Goal: Communication & Community: Answer question/provide support

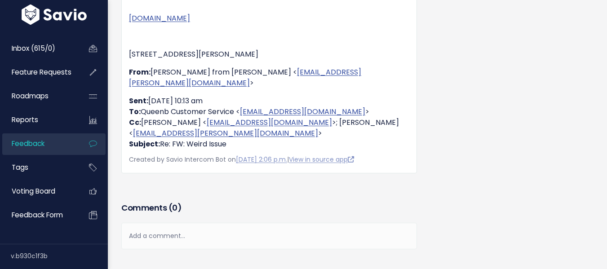
scroll to position [602, 0]
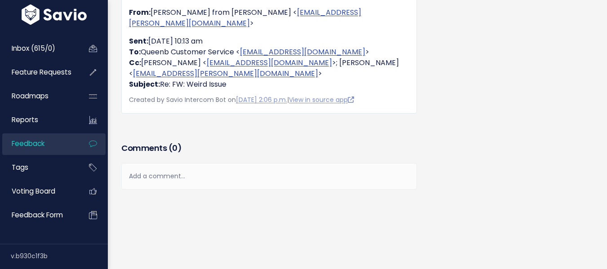
click at [245, 163] on div "Add a comment..." at bounding box center [268, 176] width 295 height 26
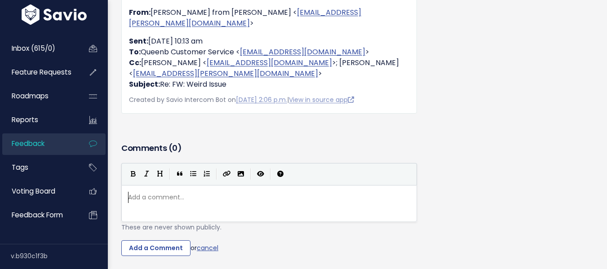
scroll to position [3, 0]
type textarea "[PERSON_NAME] notes: The brand re"
type textarea "is requesting for the ability to"
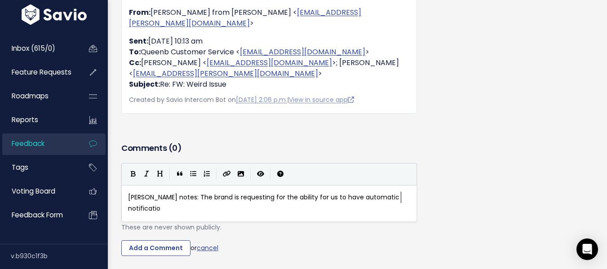
type textarea "lity for us to have automatic notificatios"
type textarea "ns if their integrations are disabled and needs re-actiga"
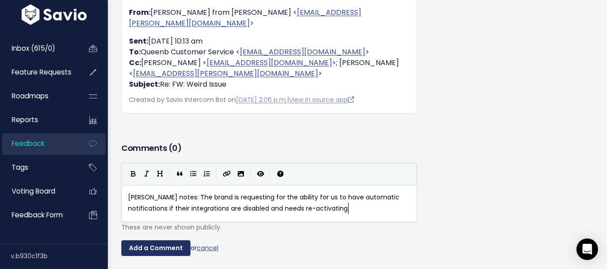
type textarea "vating."
click at [163, 240] on input "Add a Comment" at bounding box center [155, 248] width 69 height 16
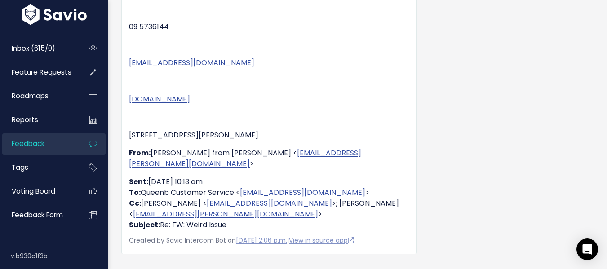
scroll to position [555, 0]
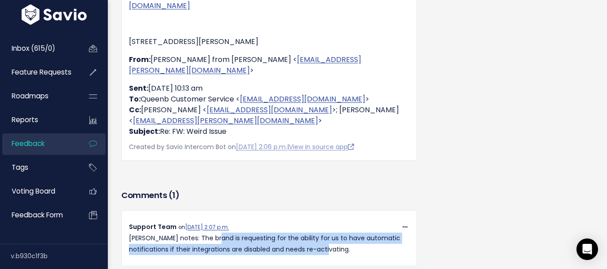
drag, startPoint x: 213, startPoint y: 225, endPoint x: 379, endPoint y: 237, distance: 166.6
click at [379, 237] on p "[PERSON_NAME] notes: The brand is requesting for the ability for us to have aut…" at bounding box center [269, 244] width 280 height 22
copy p "requesting for the ability for us to have automatic notifications if their inte…"
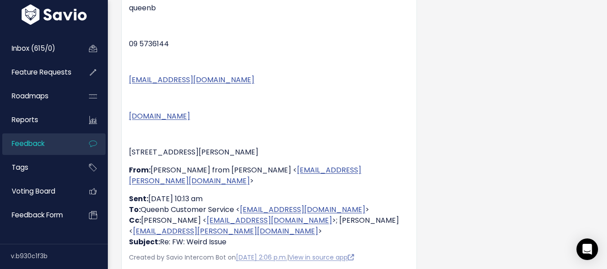
scroll to position [375, 0]
